Goal: Transaction & Acquisition: Purchase product/service

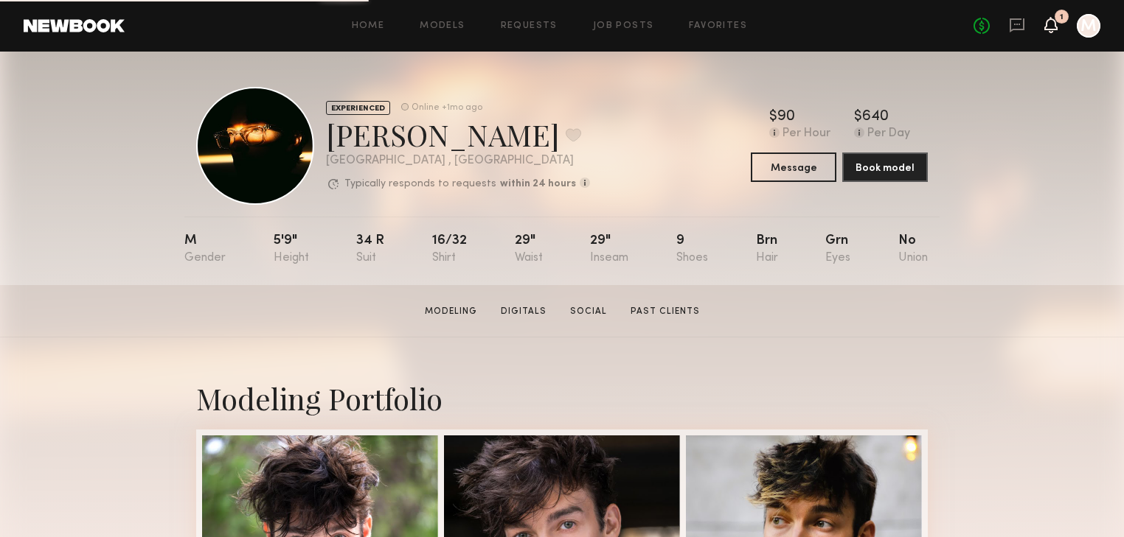
click at [1053, 29] on g at bounding box center [1051, 25] width 12 height 16
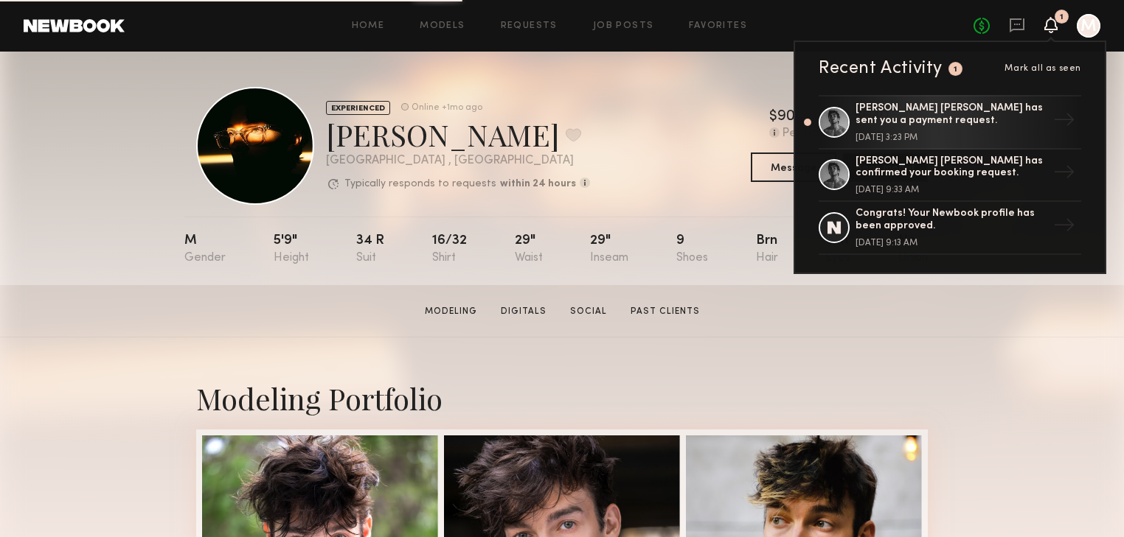
click at [970, 126] on div "[PERSON_NAME] [PERSON_NAME] has sent you a payment request." at bounding box center [951, 114] width 192 height 25
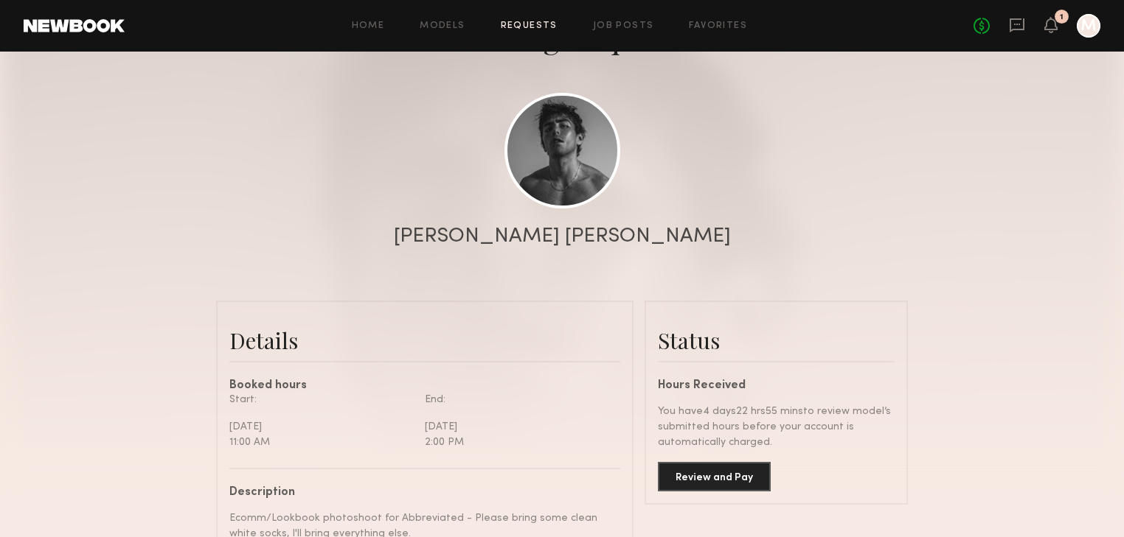
scroll to position [236, 0]
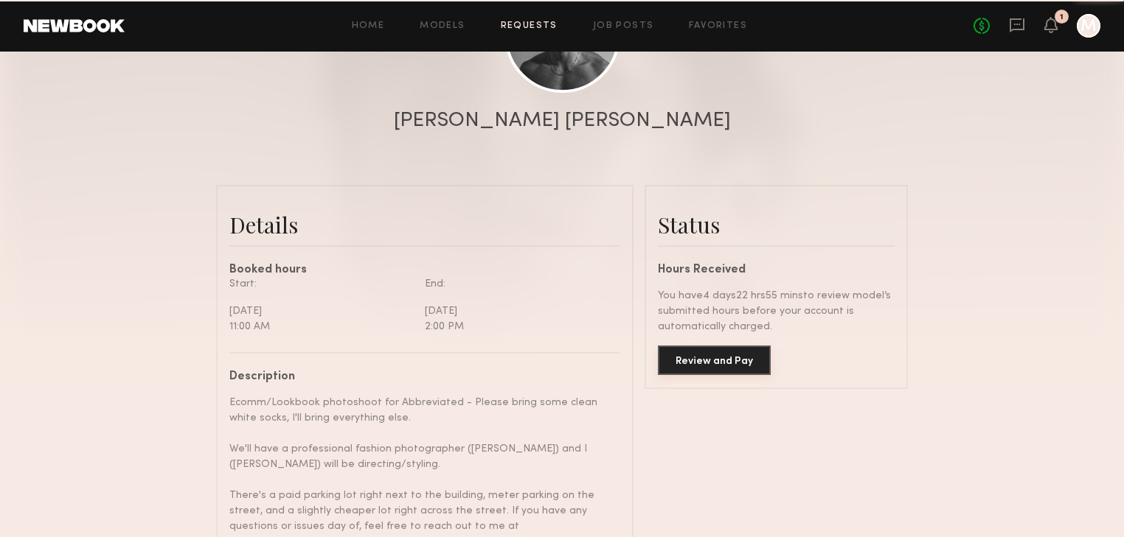
click at [742, 372] on button "Review and Pay" at bounding box center [714, 360] width 113 height 29
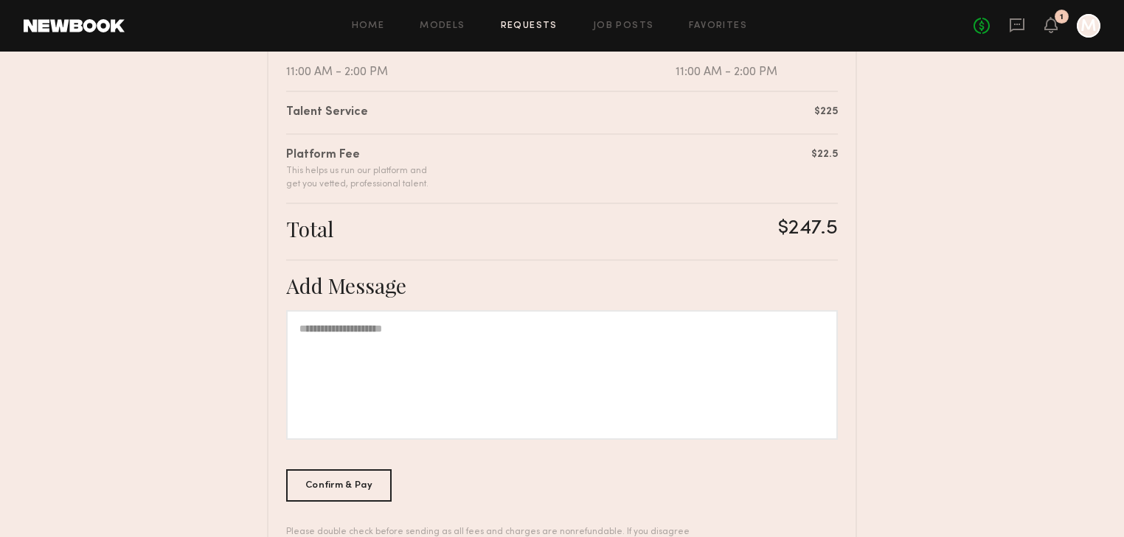
scroll to position [403, 0]
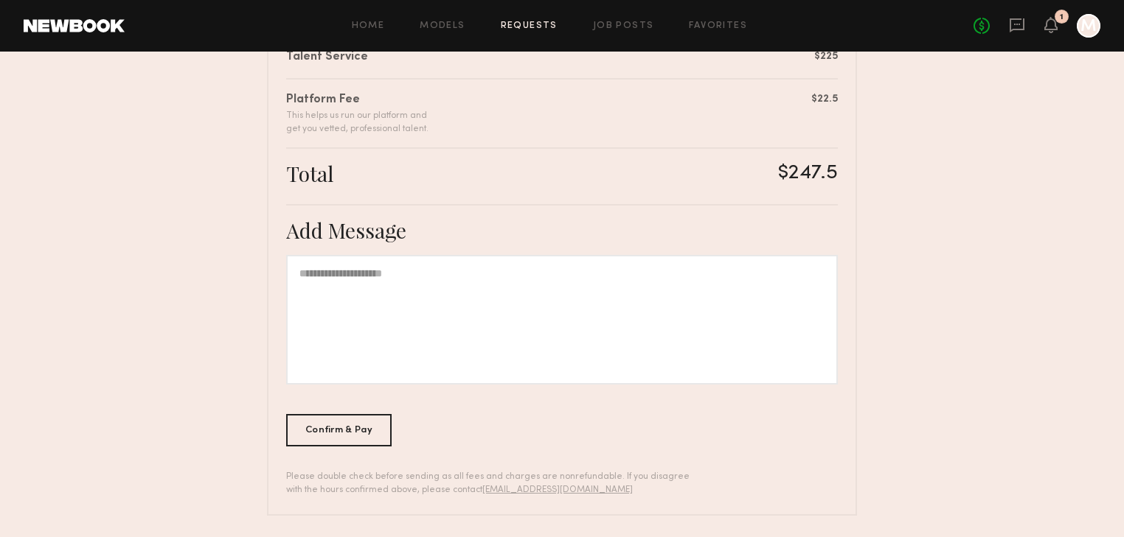
click at [383, 283] on div at bounding box center [561, 320] width 551 height 130
click at [352, 425] on div "Confirm & Pay" at bounding box center [338, 430] width 105 height 32
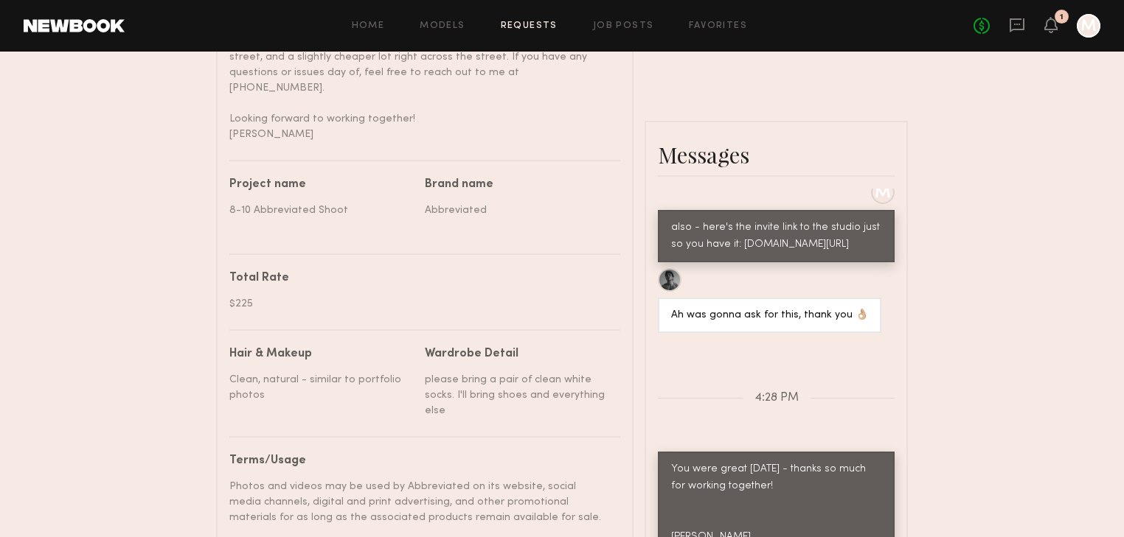
scroll to position [917, 0]
